Goal: Task Accomplishment & Management: Use online tool/utility

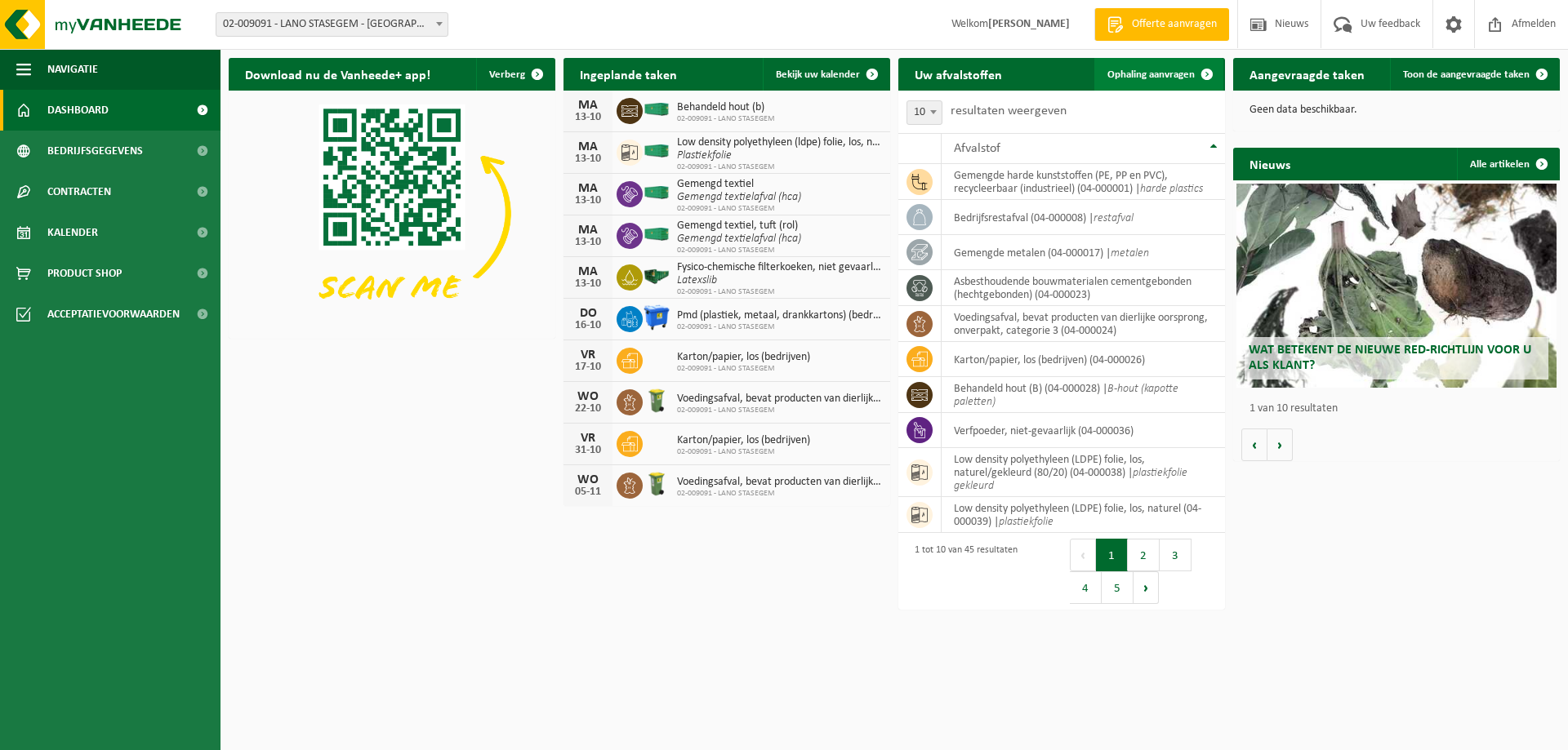
click at [1151, 69] on span "Ophaling aanvragen" at bounding box center [1151, 75] width 87 height 11
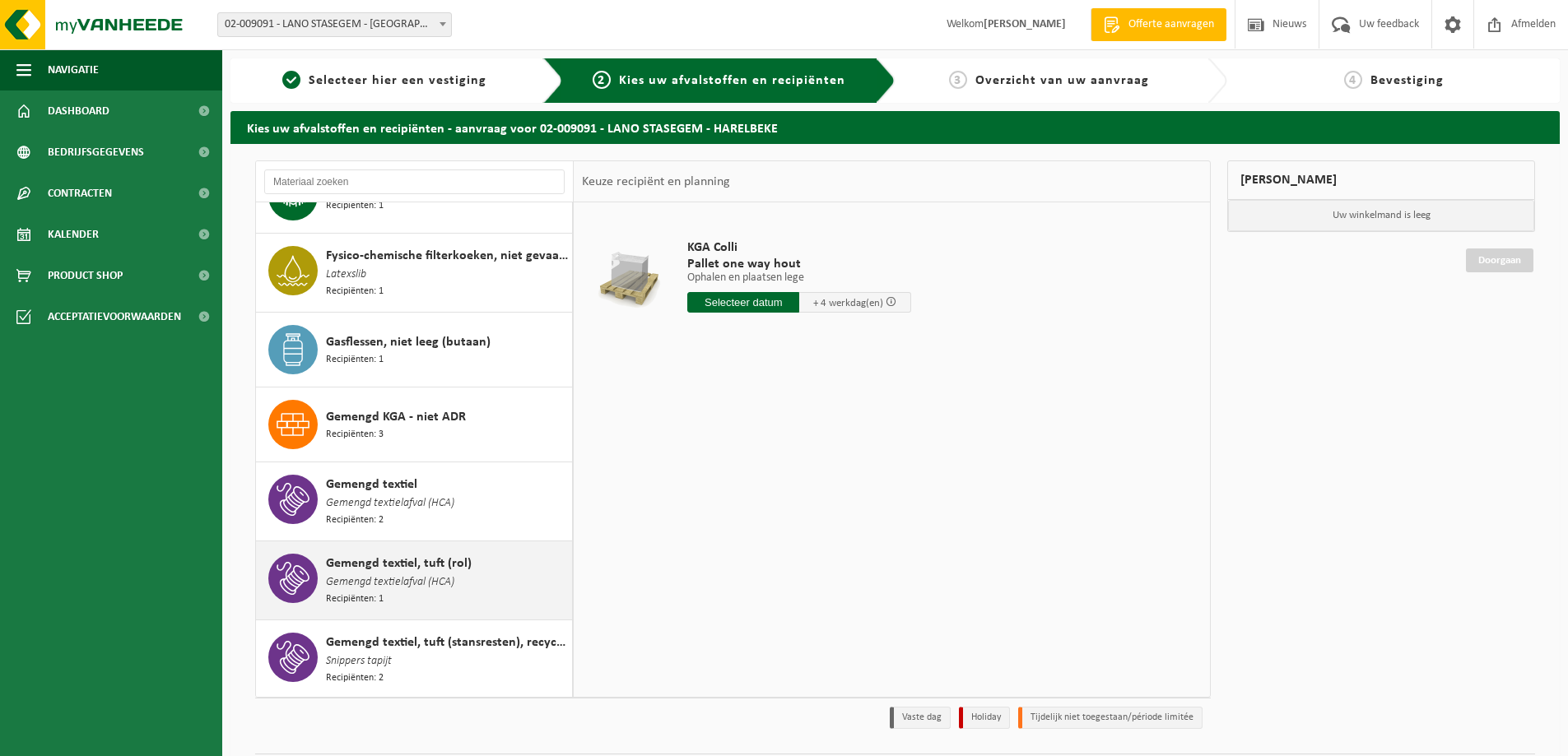
scroll to position [658, 0]
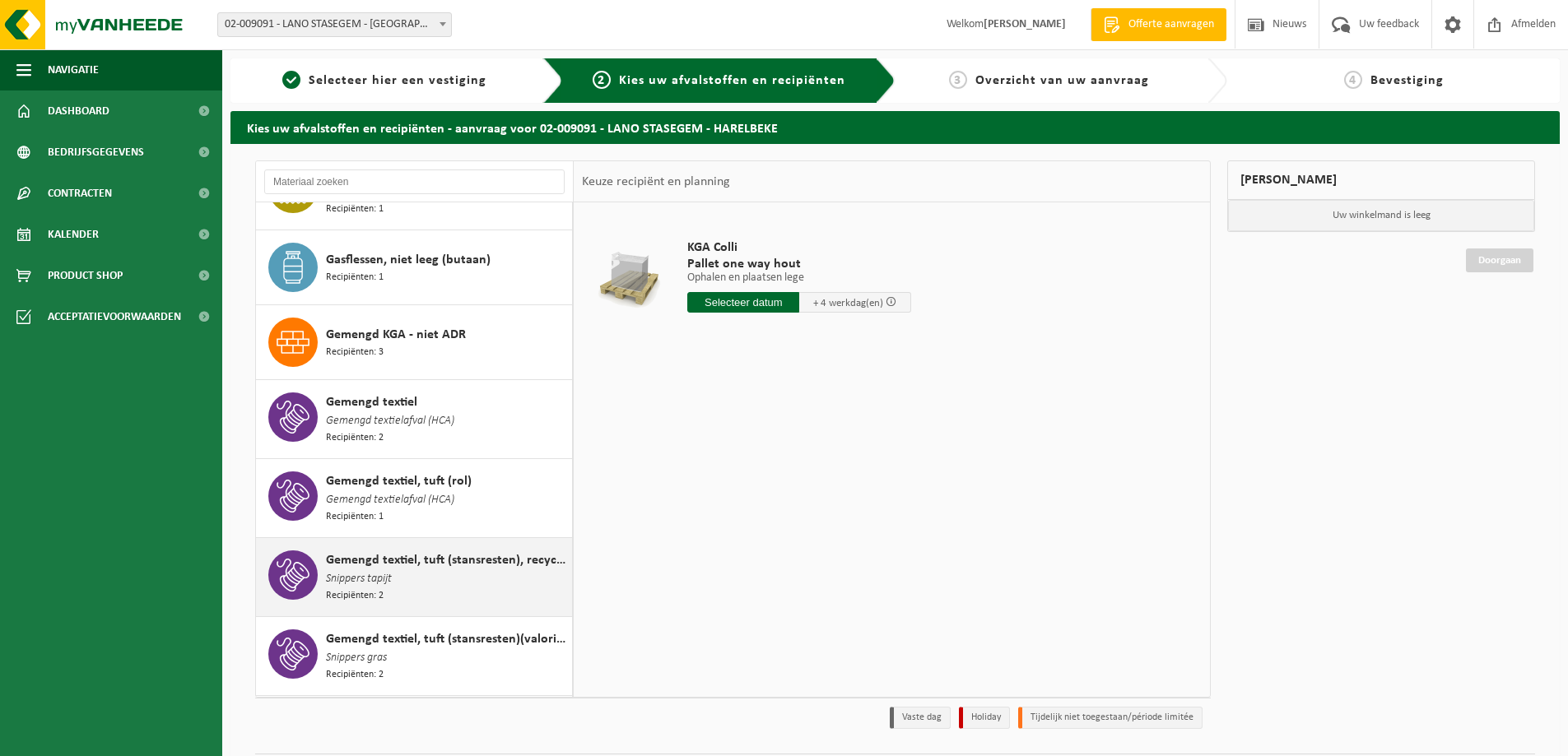
click at [393, 551] on span "Gemengd textiel, tuft (stansresten), recycleerbaar" at bounding box center [447, 561] width 242 height 20
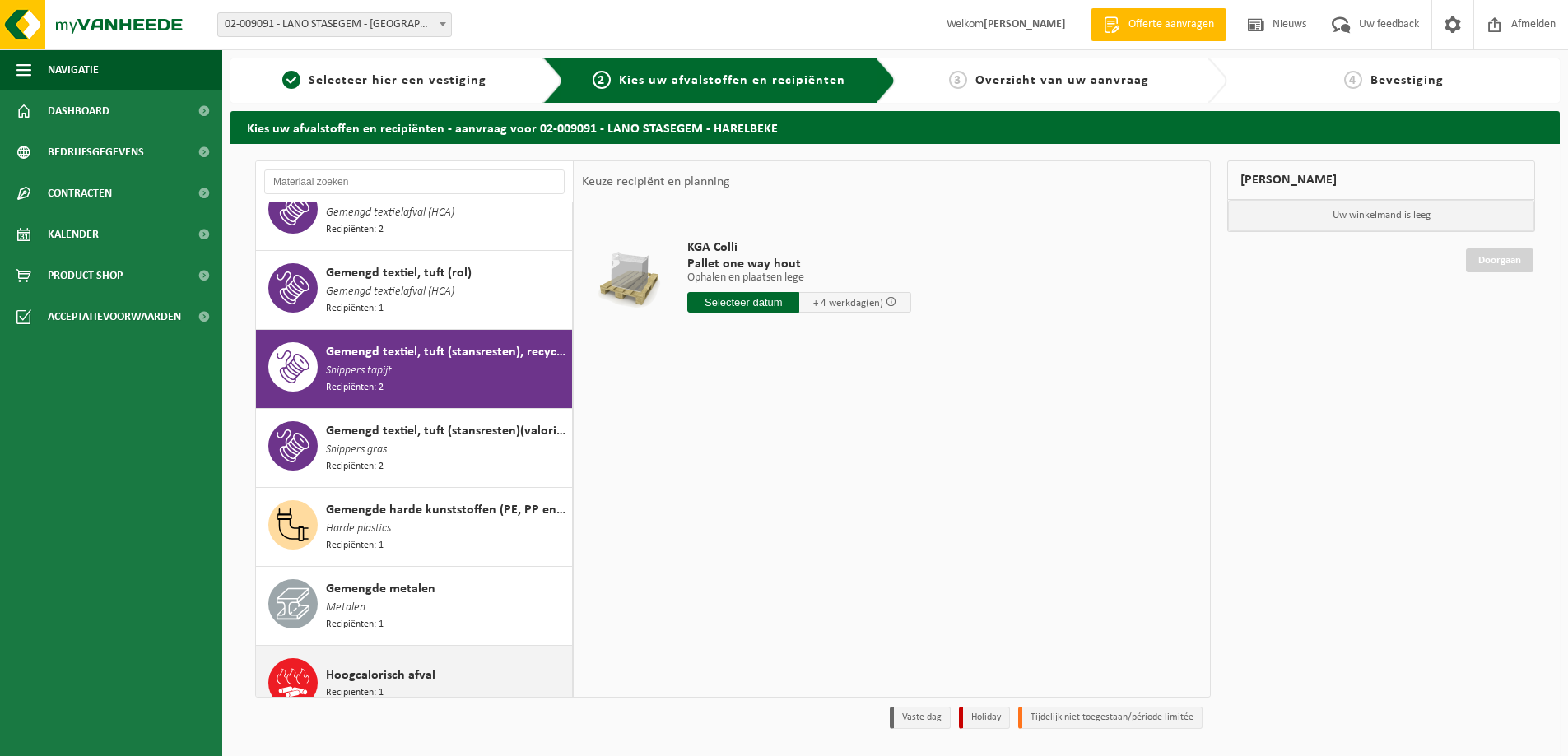
scroll to position [982, 0]
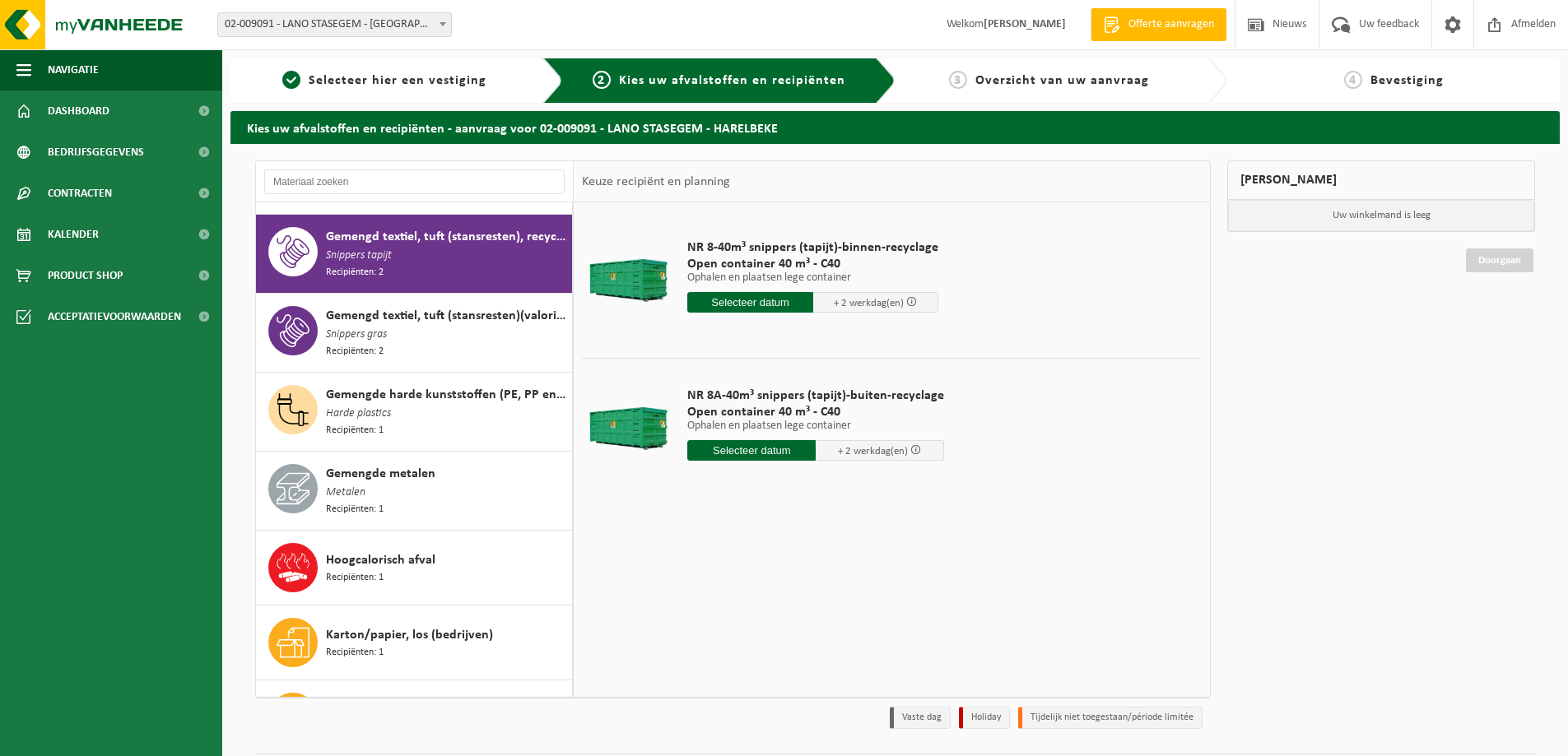
click at [754, 303] on input "text" at bounding box center [750, 302] width 126 height 20
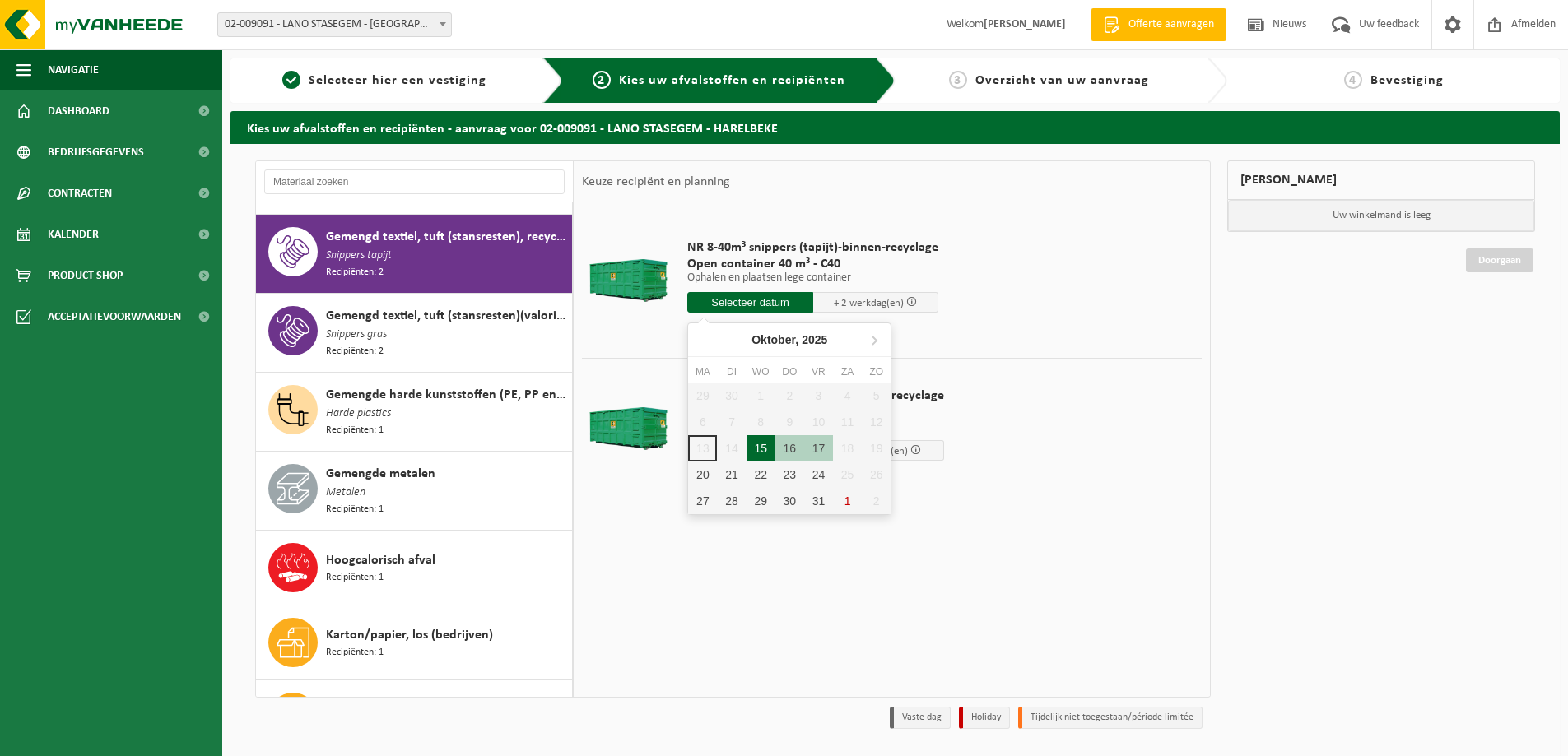
click at [756, 450] on div "15" at bounding box center [760, 448] width 28 height 27
type input "Van 2025-10-15"
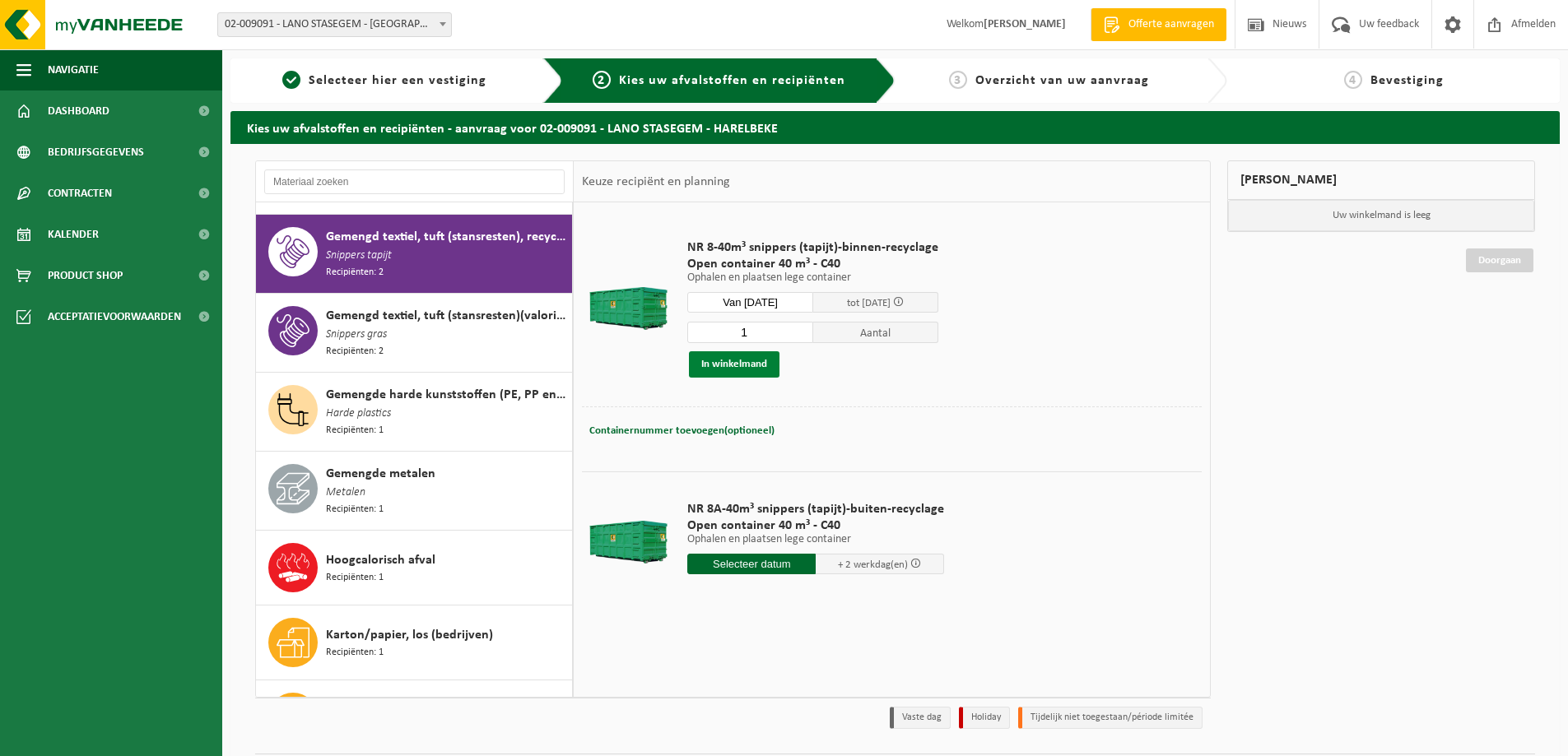
click at [711, 363] on button "In winkelmand" at bounding box center [734, 364] width 91 height 27
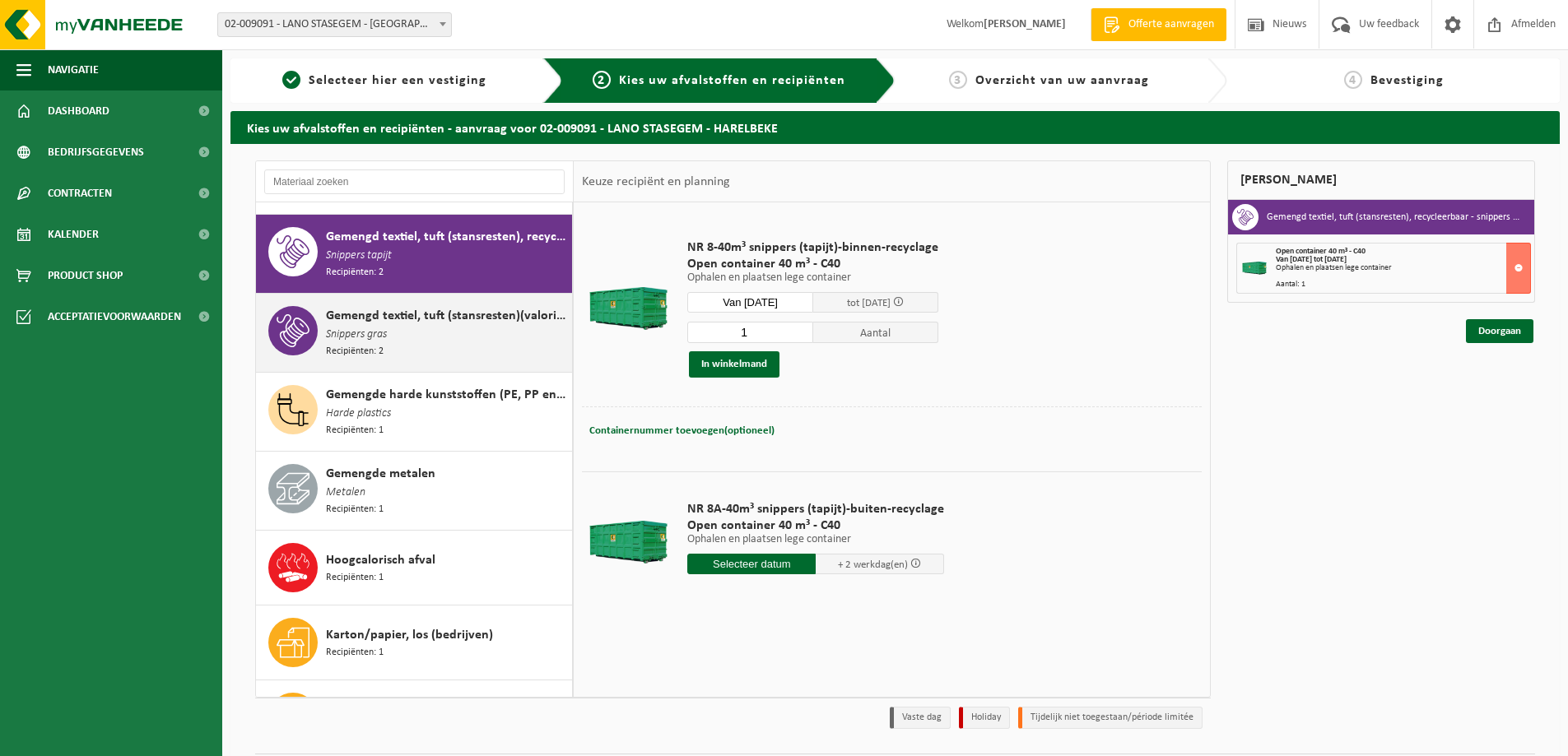
click at [371, 326] on span "Snippers gras" at bounding box center [356, 335] width 61 height 18
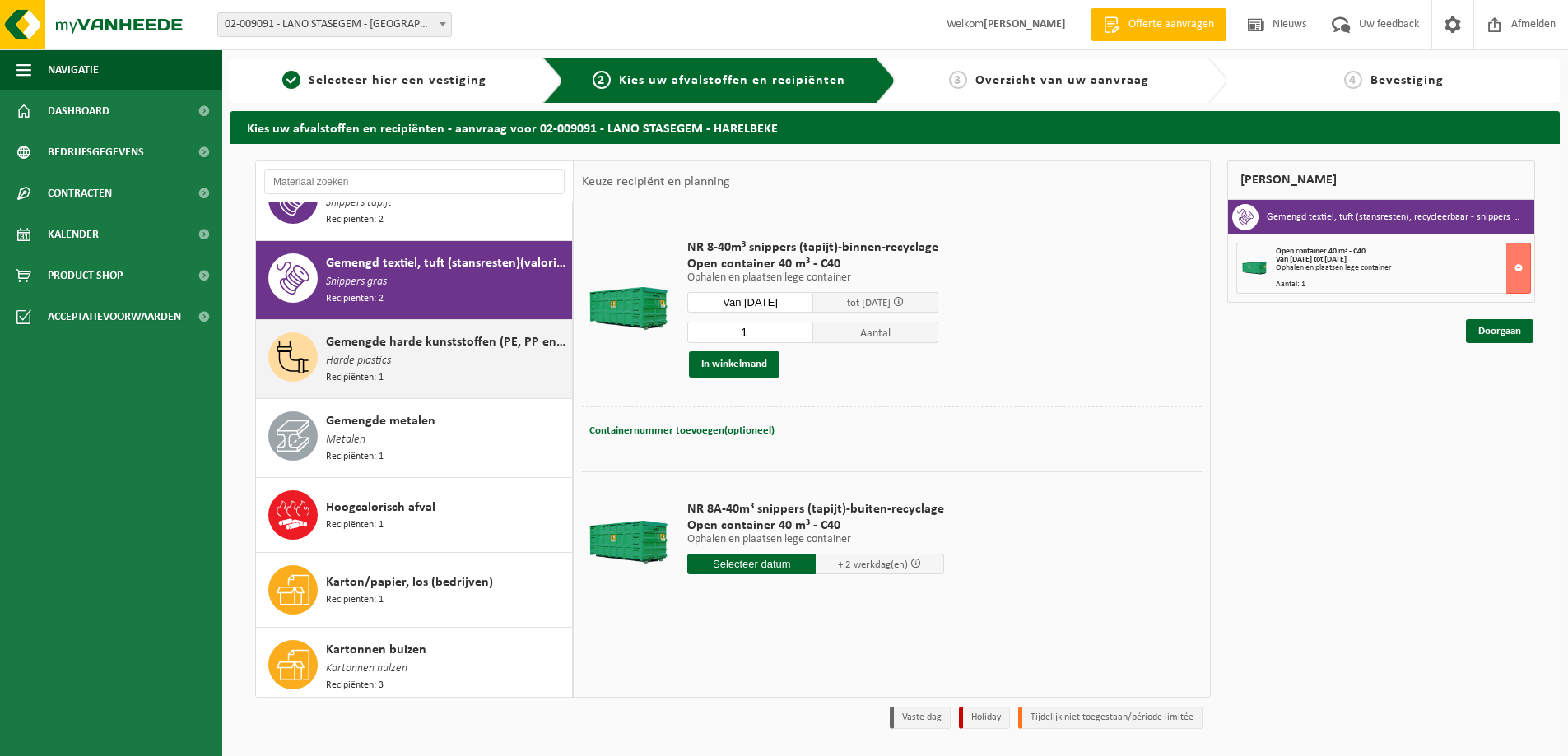
scroll to position [1058, 0]
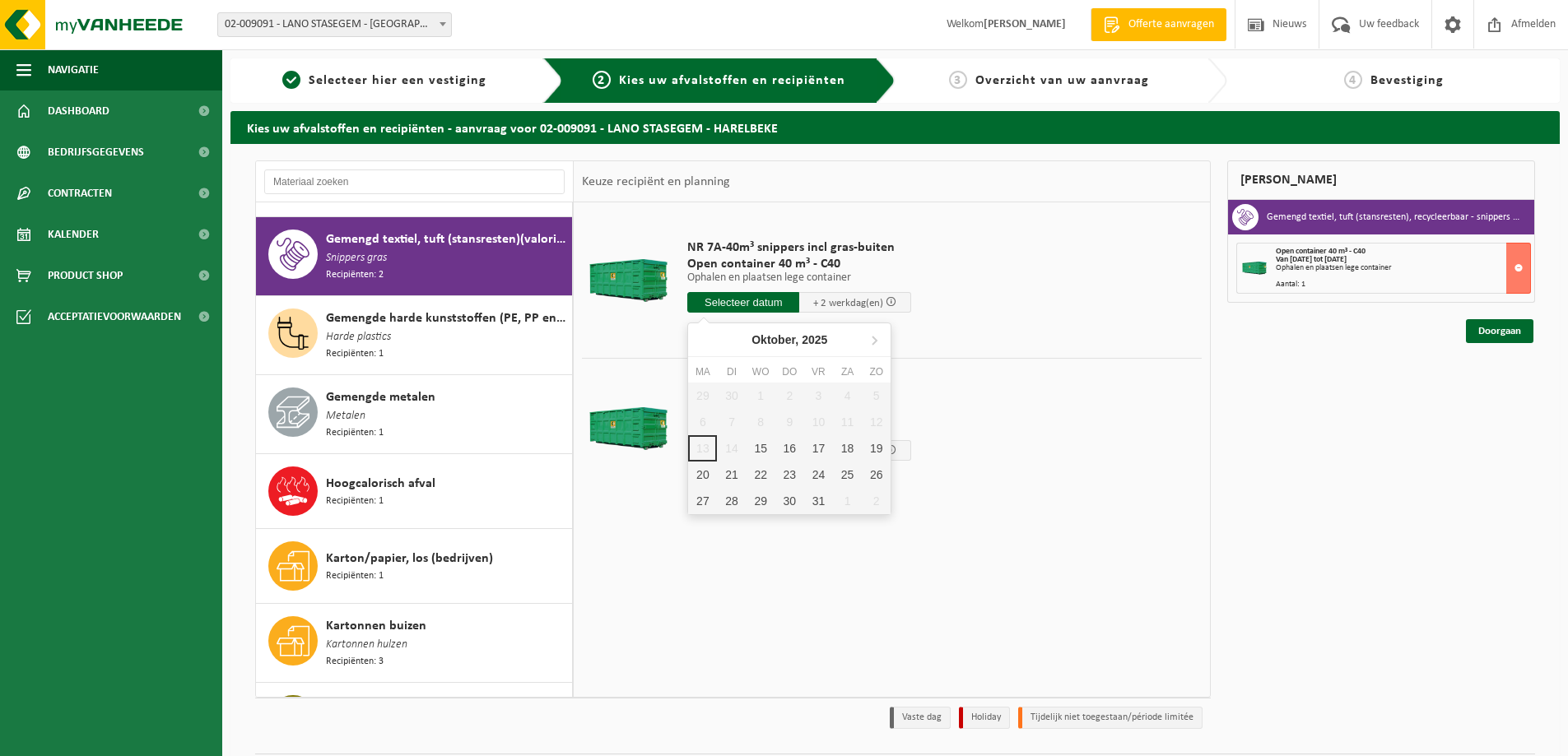
click at [745, 302] on input "text" at bounding box center [744, 302] width 112 height 20
click at [758, 450] on div "15" at bounding box center [760, 448] width 28 height 27
type input "Van 2025-10-15"
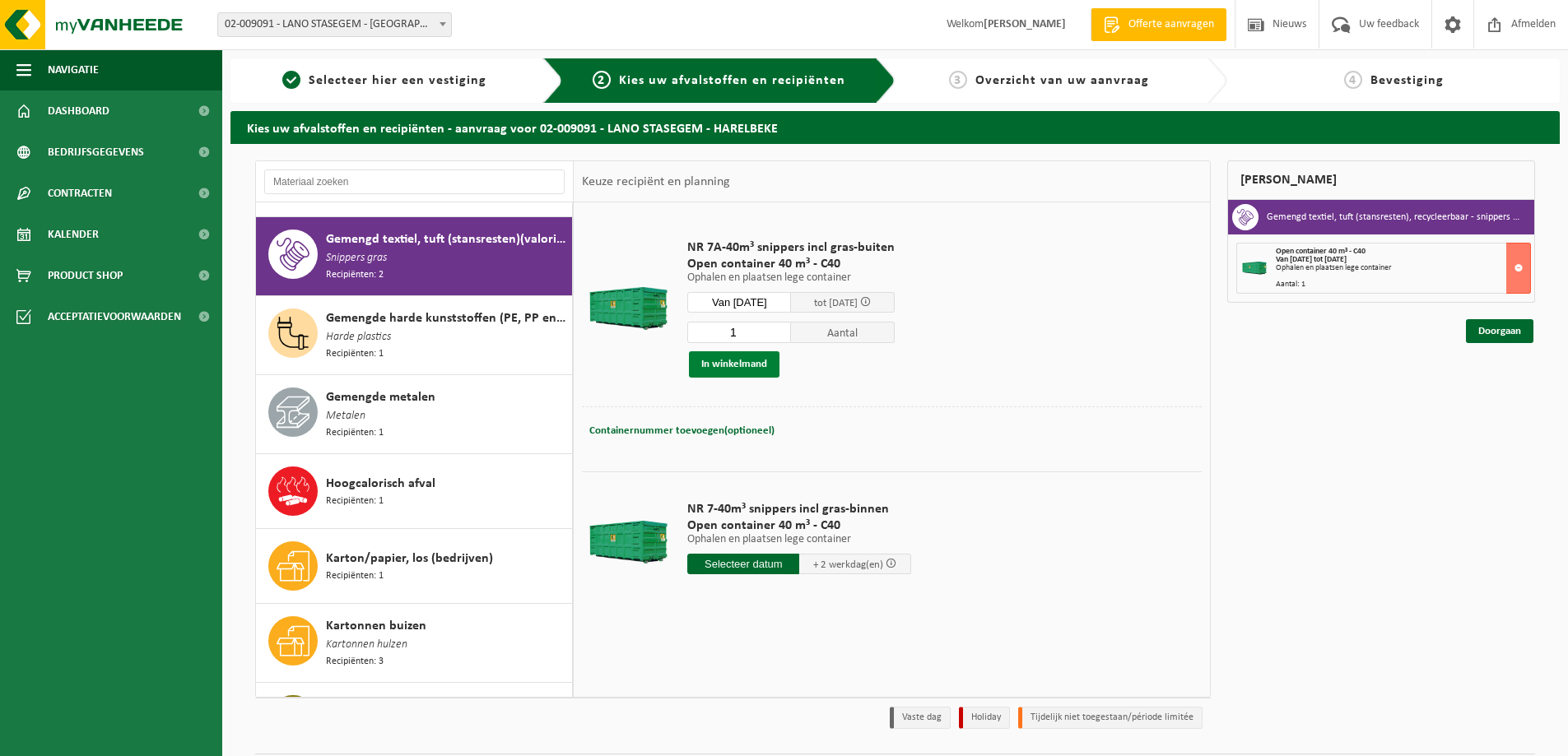
click at [711, 367] on button "In winkelmand" at bounding box center [734, 364] width 91 height 27
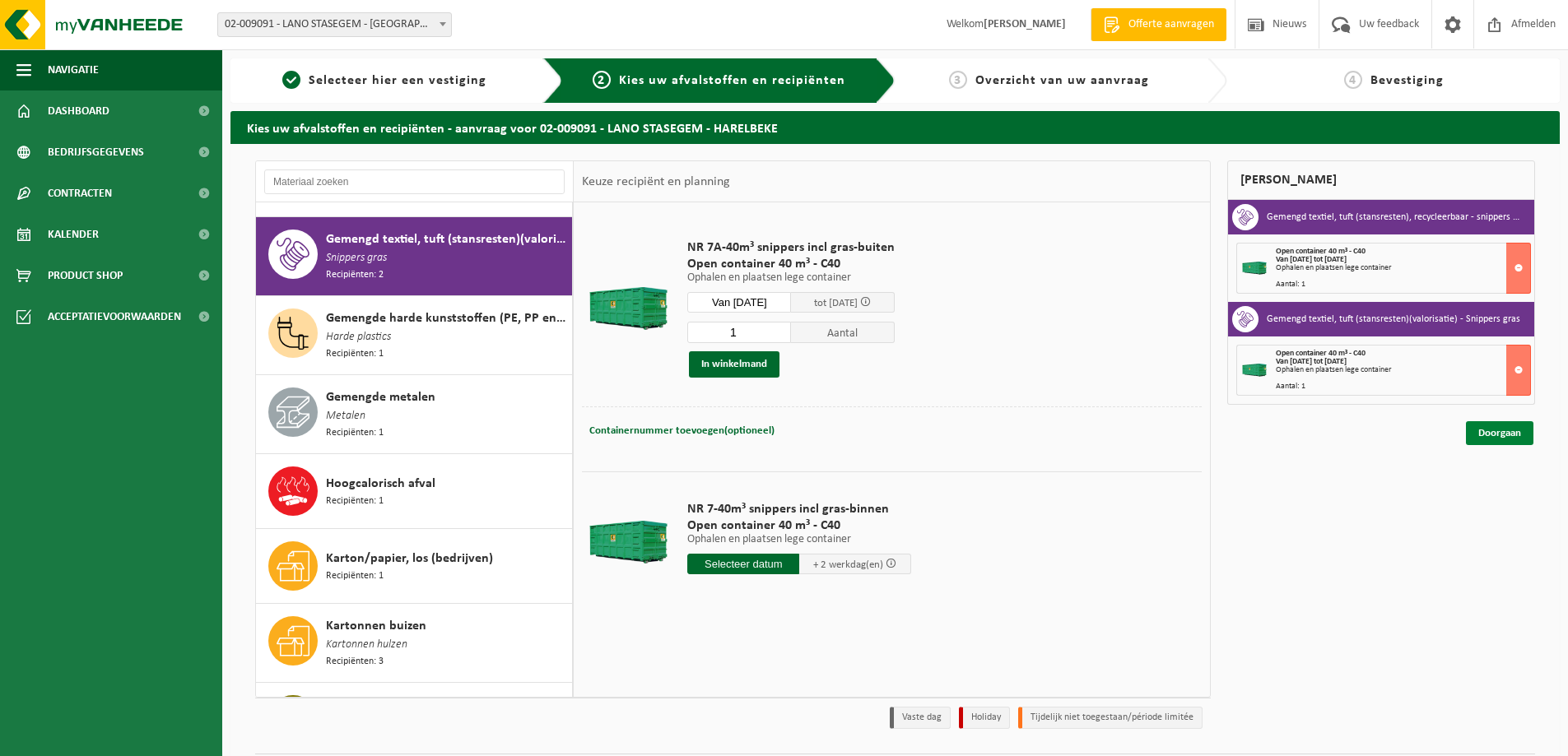
click at [1502, 428] on link "Doorgaan" at bounding box center [1500, 433] width 68 height 24
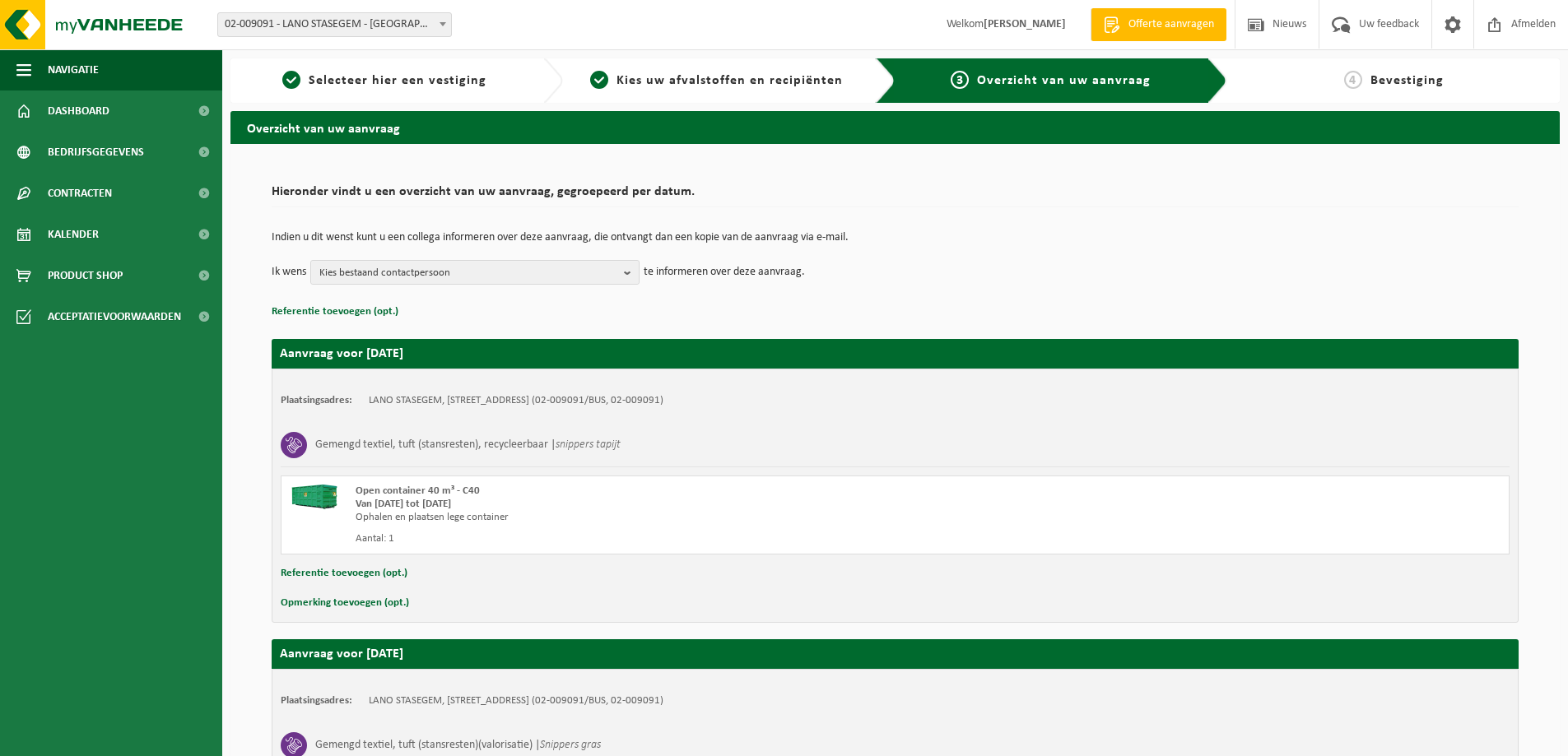
scroll to position [250, 0]
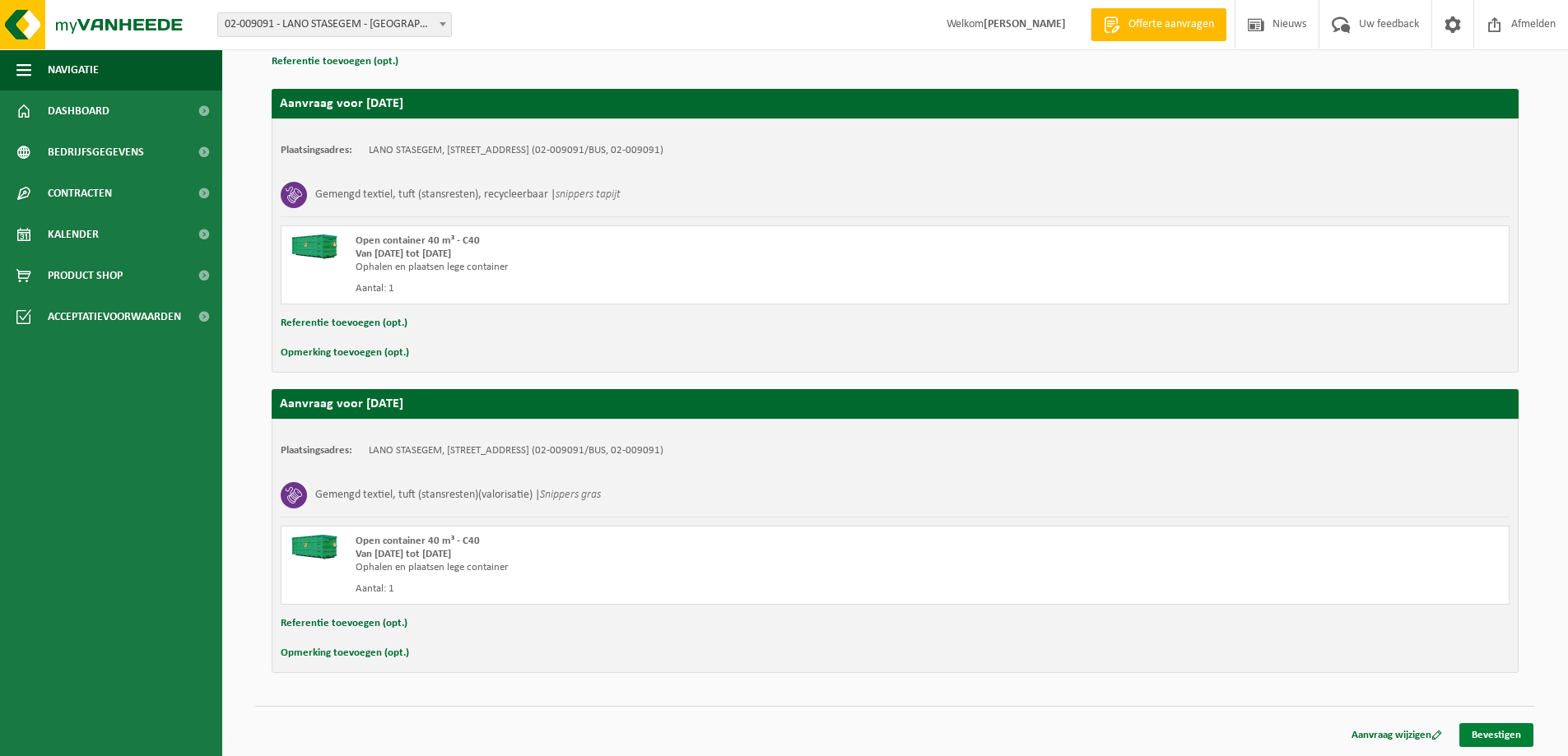
click at [1511, 733] on link "Bevestigen" at bounding box center [1496, 735] width 74 height 24
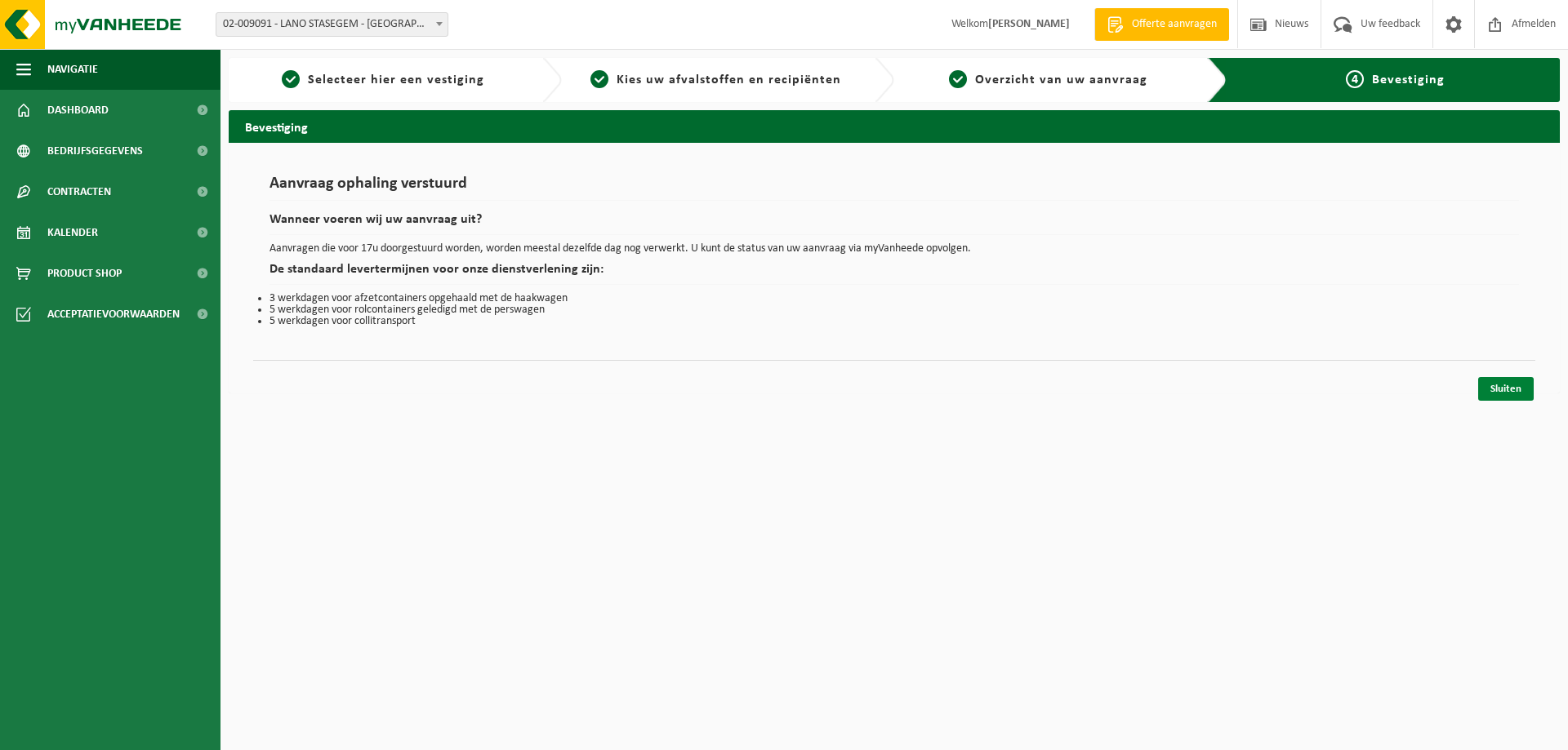
click at [1502, 388] on link "Sluiten" at bounding box center [1505, 389] width 56 height 24
